Goal: Navigation & Orientation: Find specific page/section

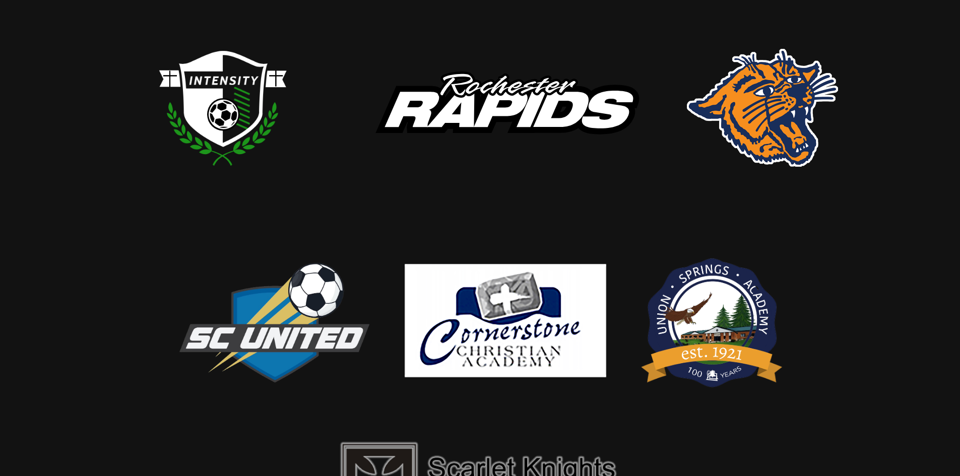
scroll to position [114, 0]
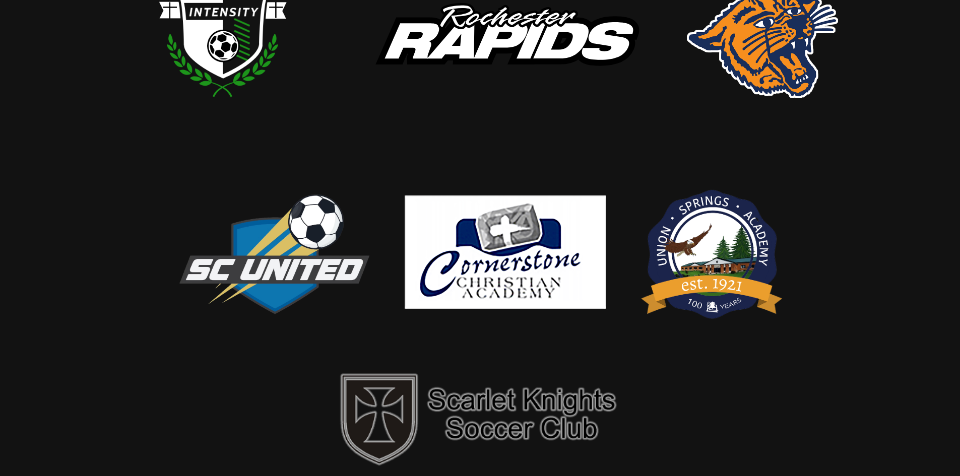
click at [717, 240] on img at bounding box center [712, 252] width 151 height 156
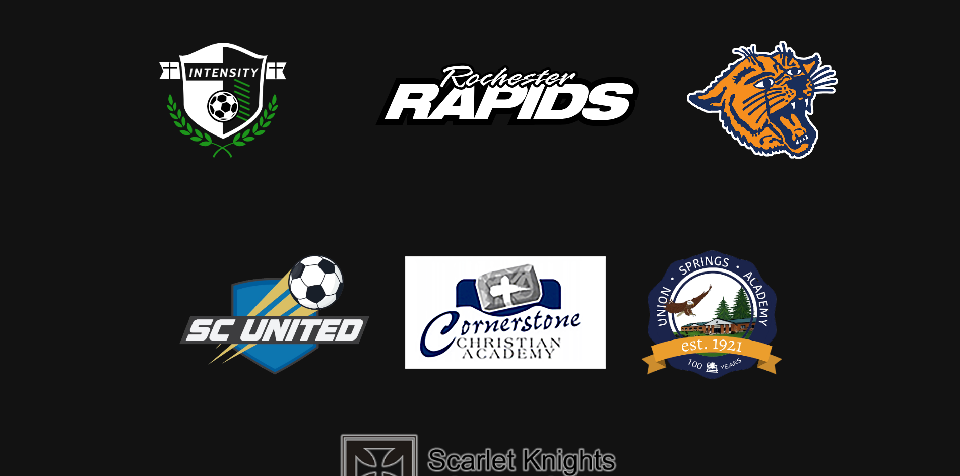
scroll to position [0, 0]
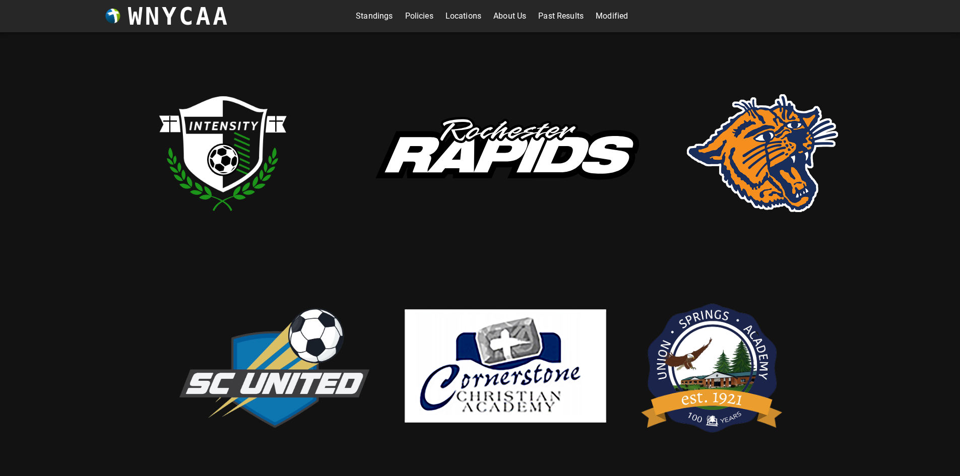
click at [375, 19] on link "Standings" at bounding box center [374, 16] width 37 height 16
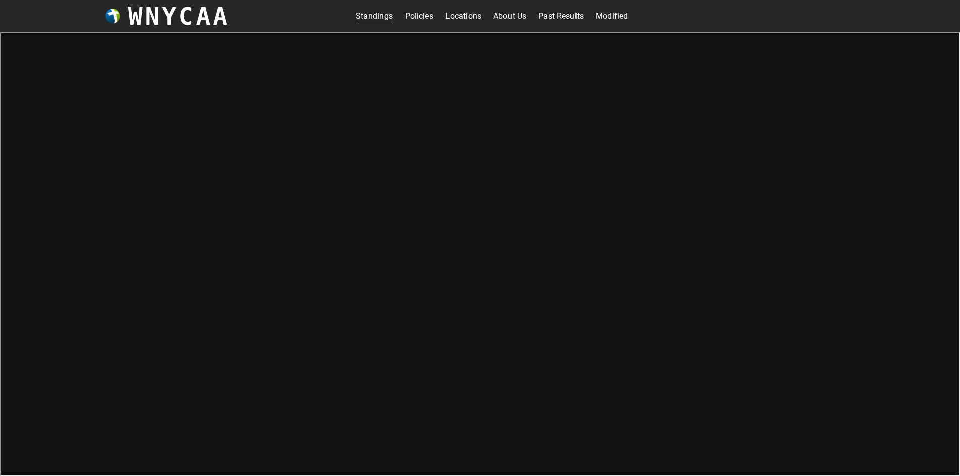
click at [214, 18] on h3 "WNYCAA" at bounding box center [179, 16] width 102 height 28
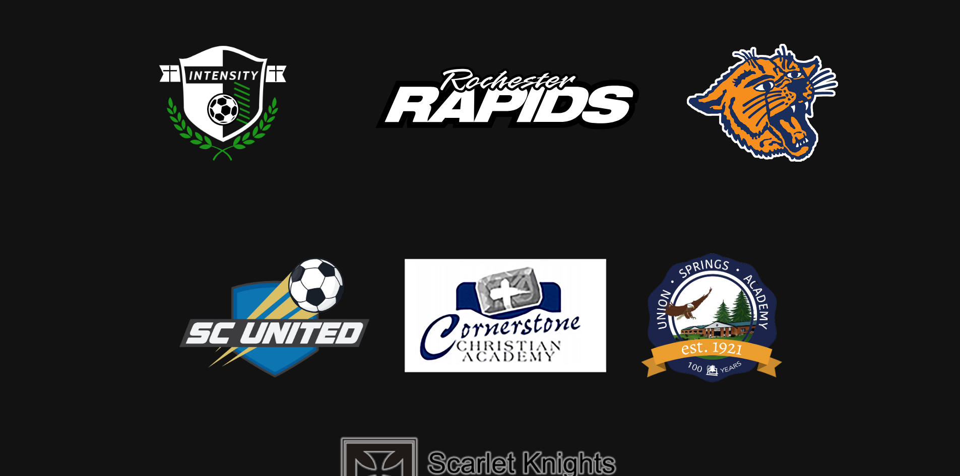
click at [267, 336] on img at bounding box center [274, 316] width 202 height 138
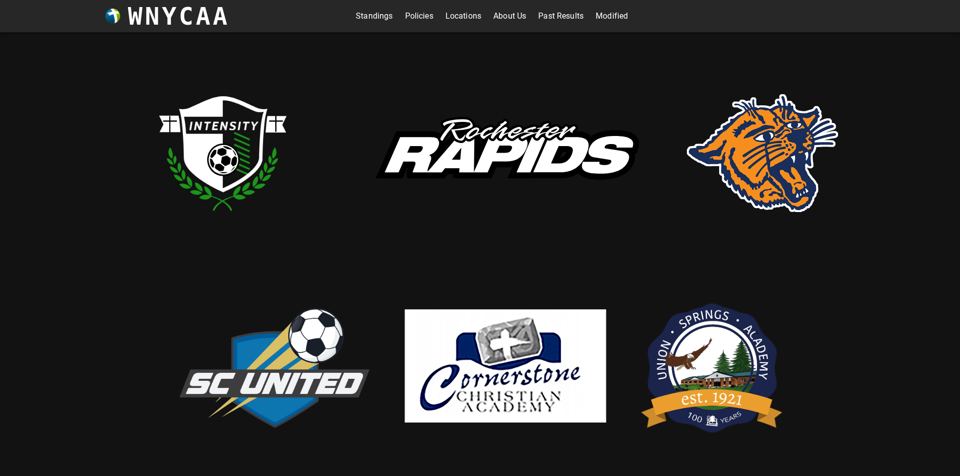
click at [610, 14] on link "Modified" at bounding box center [612, 16] width 32 height 16
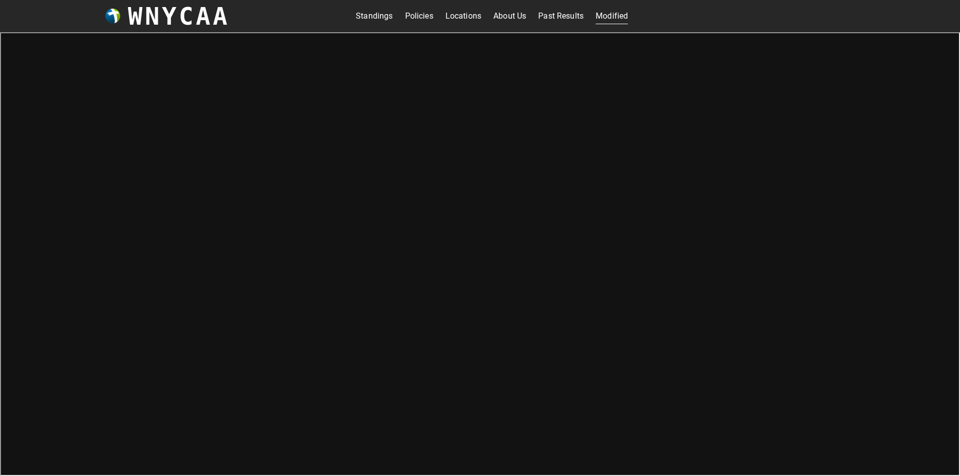
click at [374, 16] on link "Standings" at bounding box center [374, 16] width 37 height 16
click at [612, 15] on link "Modified" at bounding box center [612, 16] width 32 height 16
